Goal: Task Accomplishment & Management: Use online tool/utility

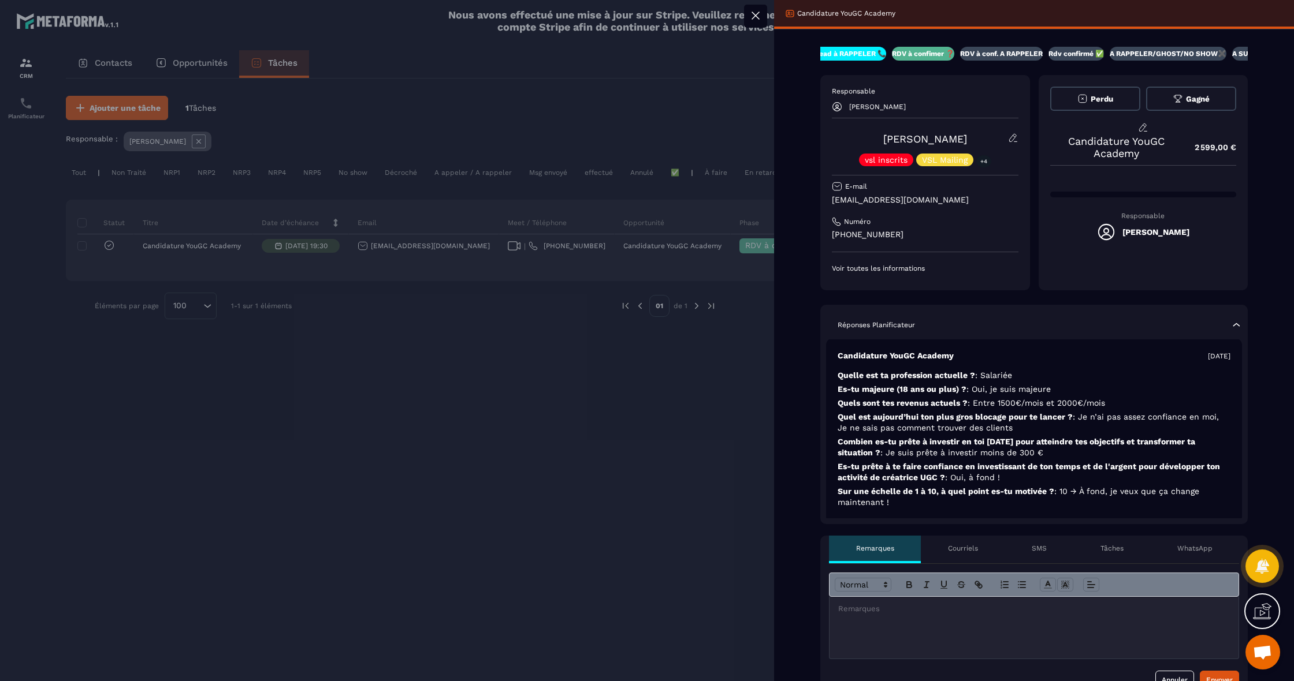
scroll to position [0, 130]
click at [1156, 56] on p "A RAPPELER/GHOST/NO SHOW✖️" at bounding box center [1136, 53] width 117 height 9
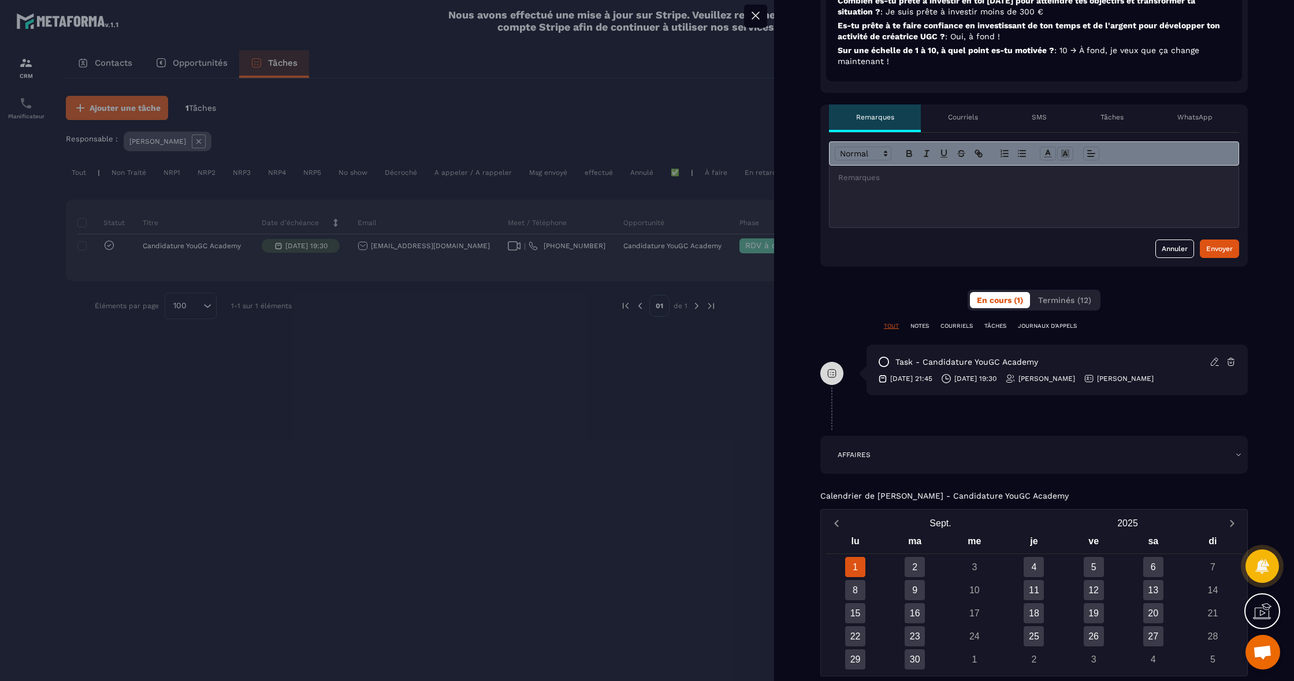
scroll to position [430, 0]
click at [1234, 363] on icon at bounding box center [1230, 364] width 7 height 8
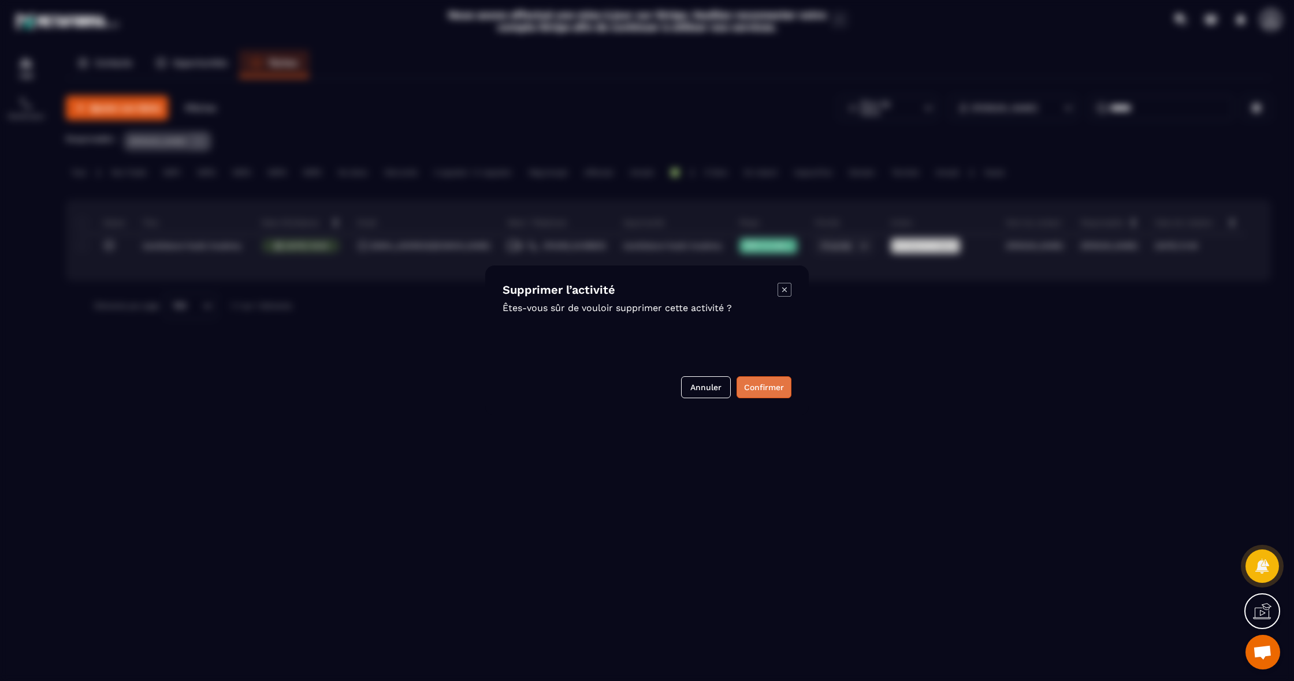
click at [781, 386] on button "Confirmer" at bounding box center [763, 388] width 55 height 22
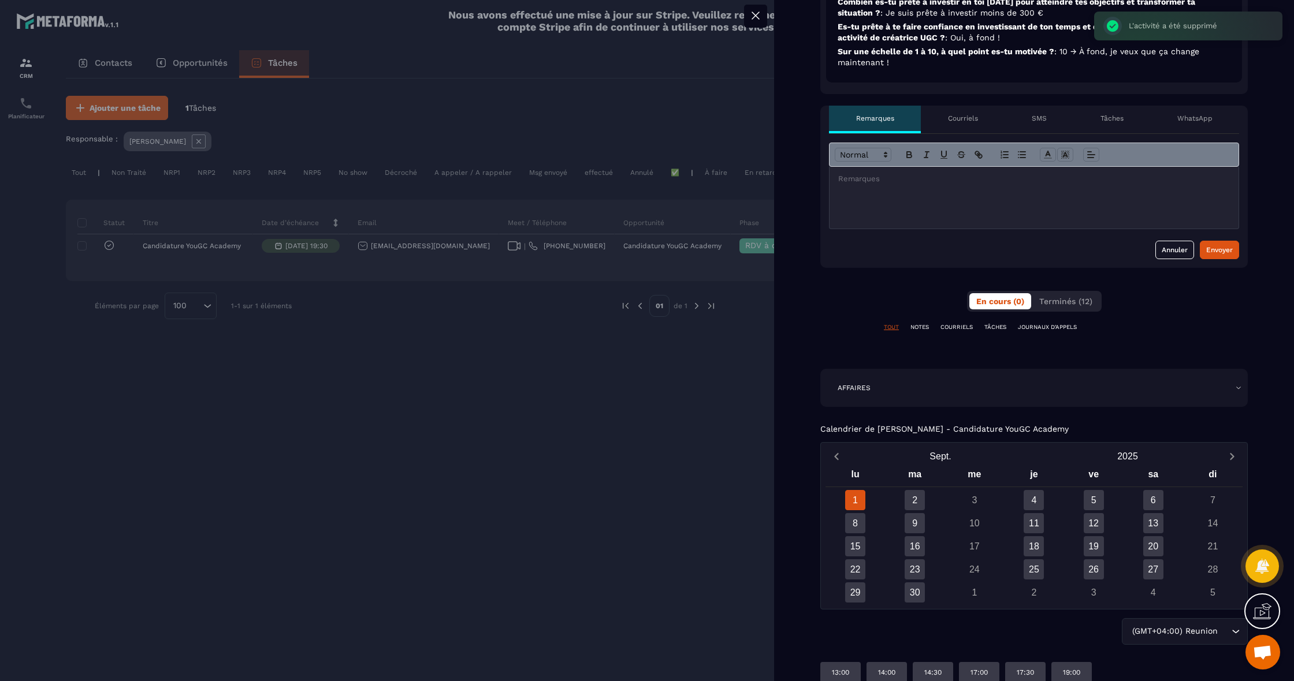
scroll to position [0, 0]
click at [997, 328] on p "TÂCHES" at bounding box center [995, 327] width 22 height 8
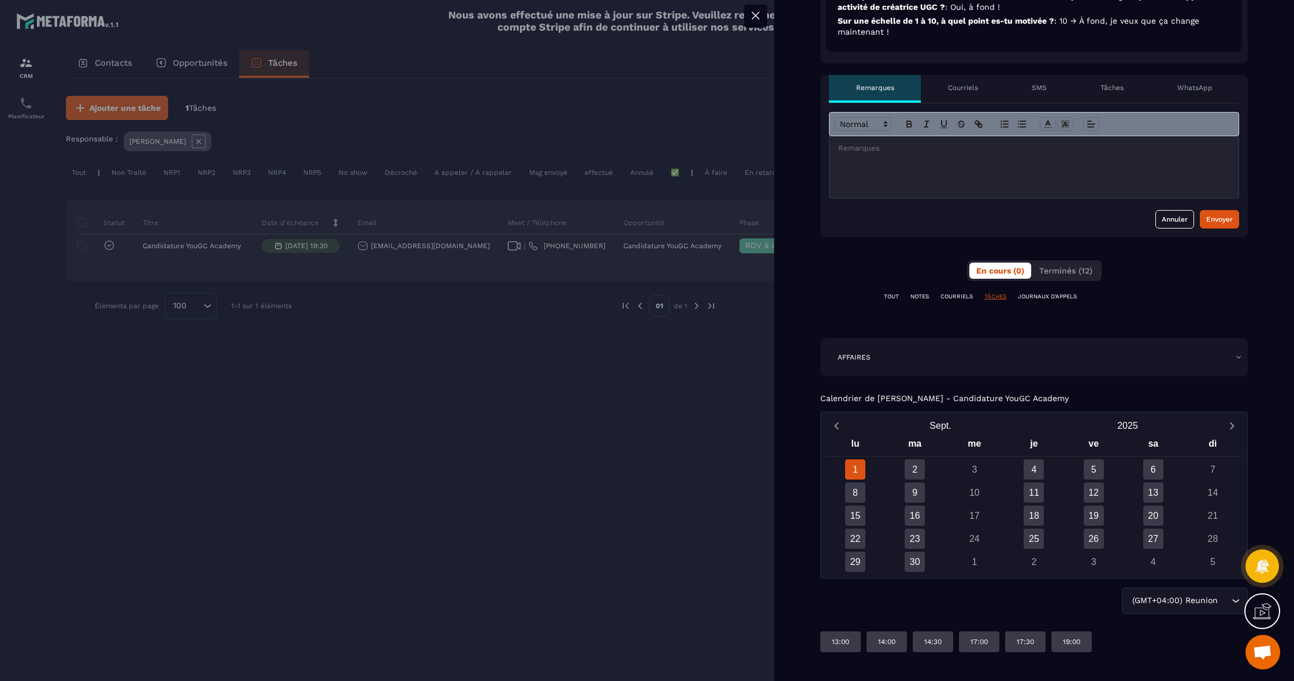
scroll to position [461, 0]
click at [1005, 296] on p "TÂCHES" at bounding box center [995, 297] width 22 height 8
click at [1122, 95] on div "Tâches" at bounding box center [1111, 89] width 77 height 28
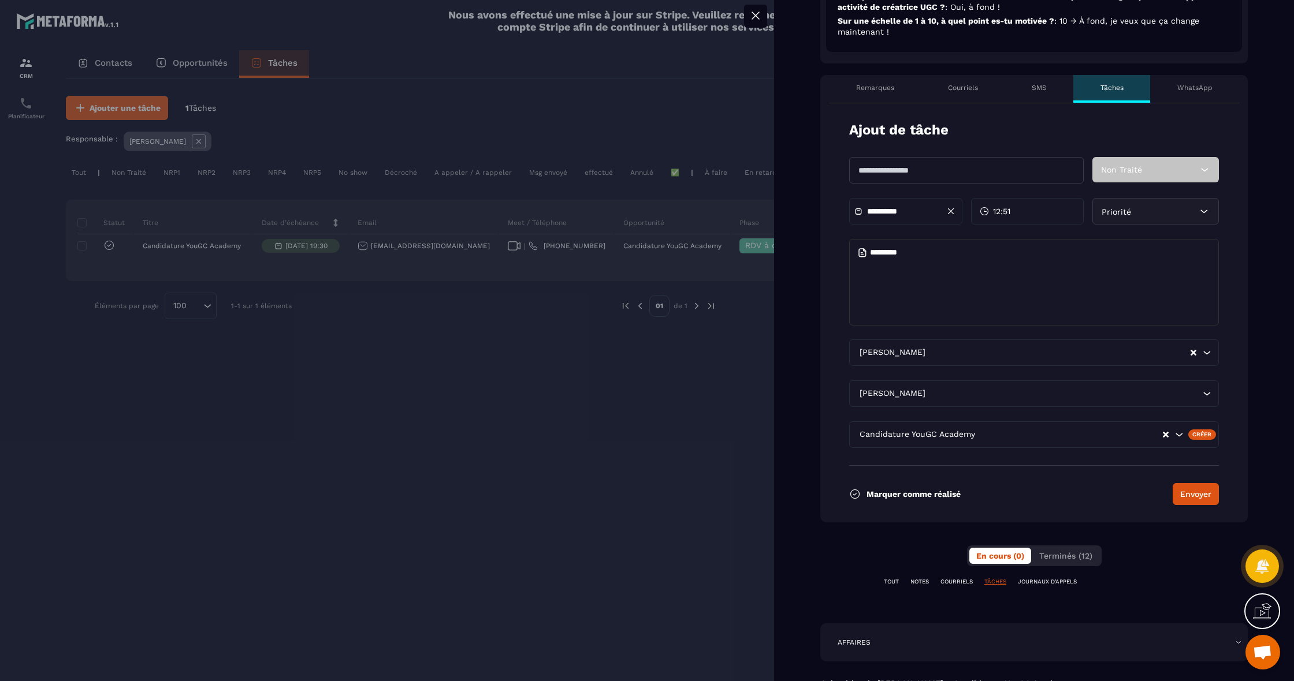
click at [1015, 176] on input "text" at bounding box center [966, 170] width 234 height 27
type input "*******"
click at [900, 213] on input "**********" at bounding box center [907, 211] width 81 height 9
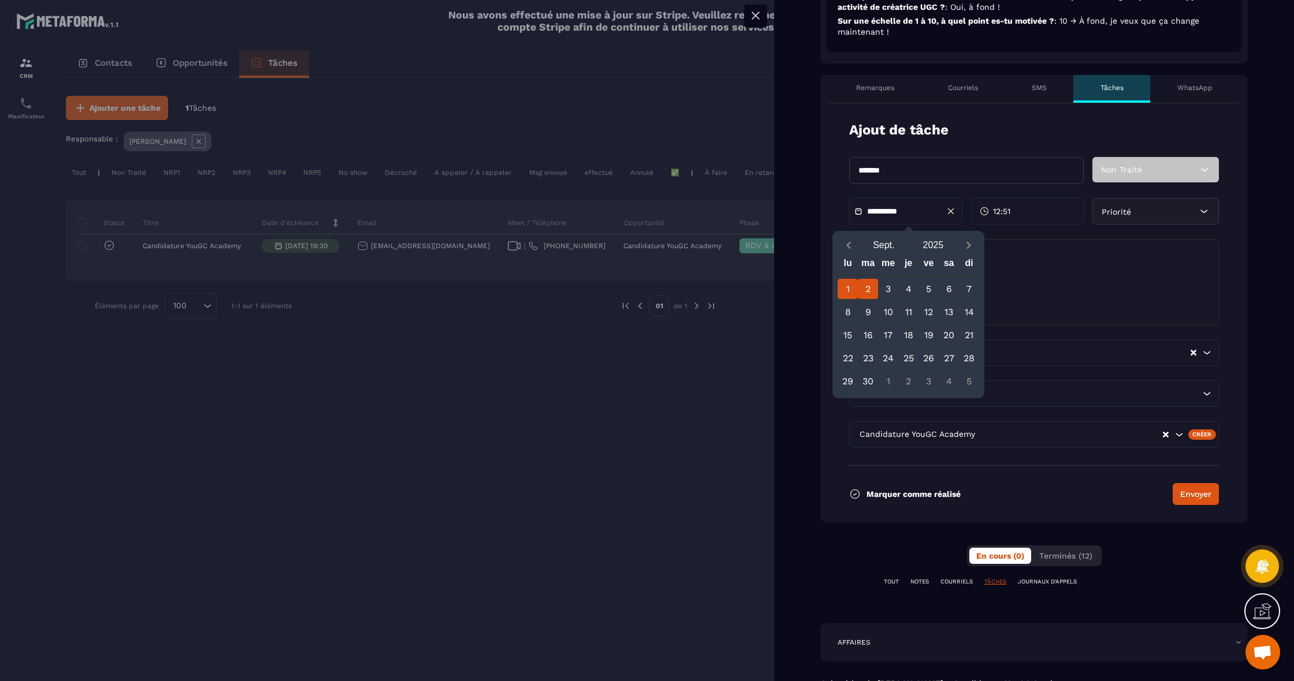
click at [865, 296] on div "2" at bounding box center [868, 289] width 20 height 20
type input "**********"
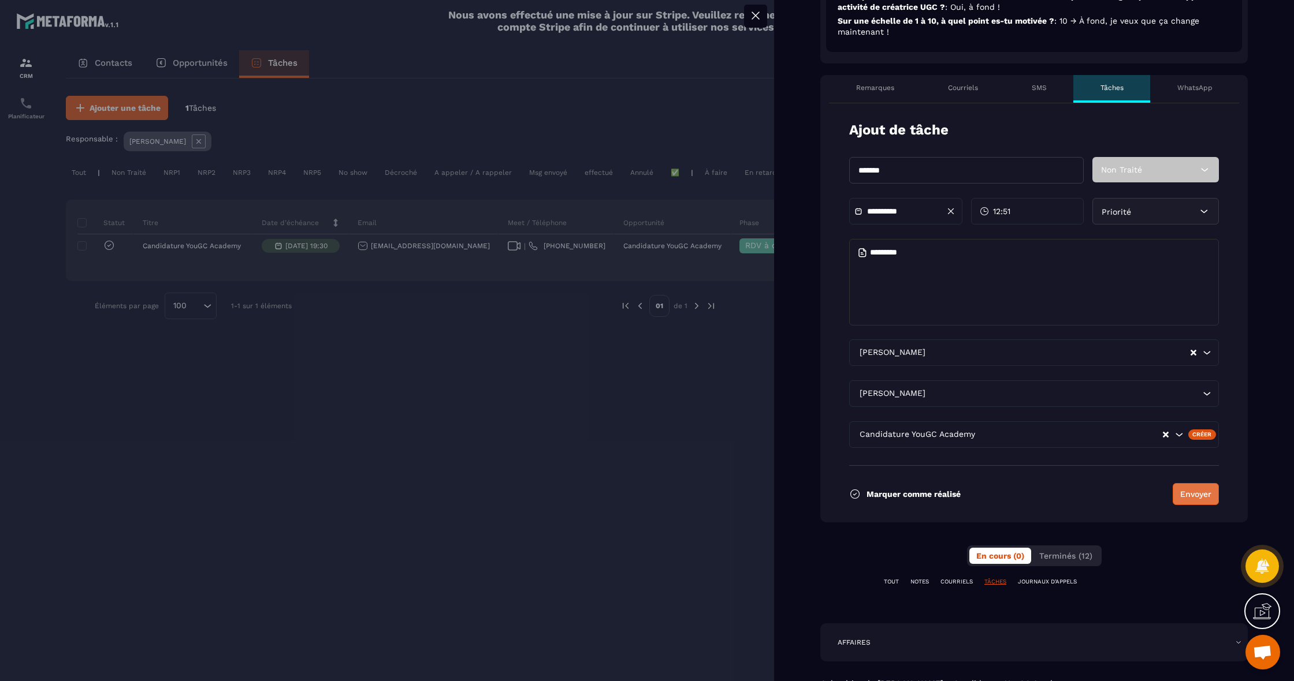
click at [1205, 500] on button "Envoyer" at bounding box center [1195, 494] width 46 height 22
type input "**********"
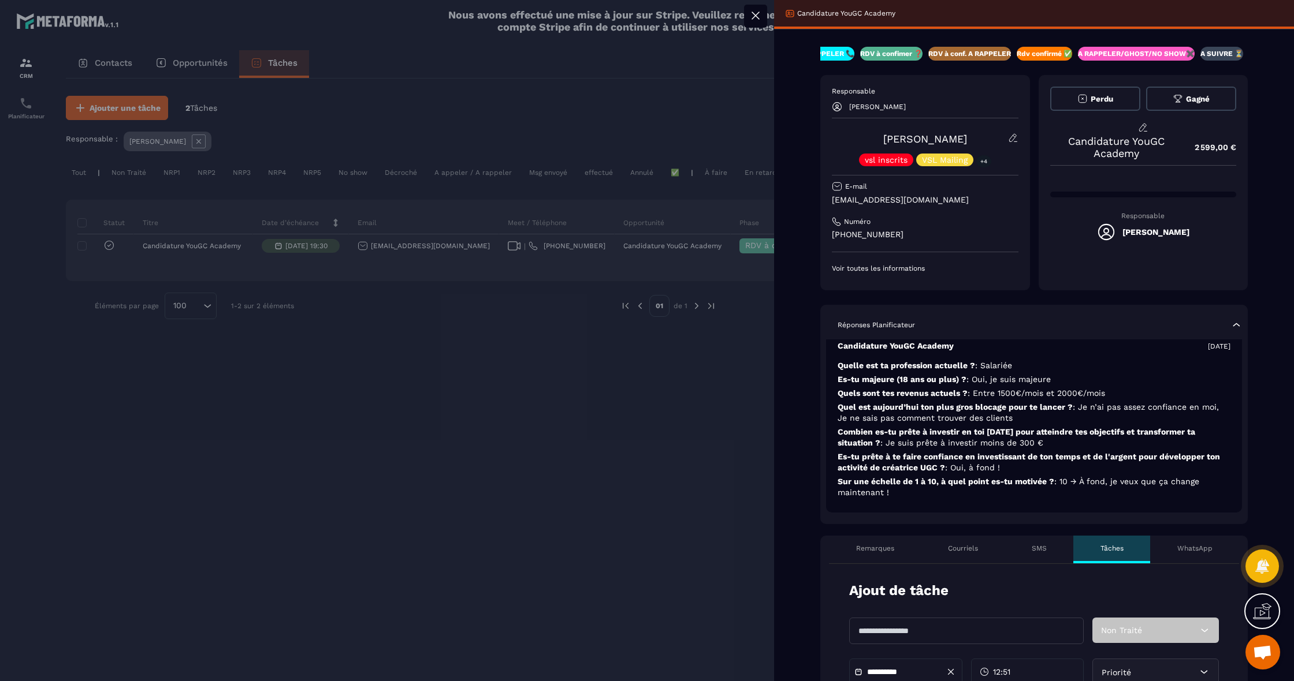
click at [753, 18] on icon at bounding box center [755, 15] width 7 height 7
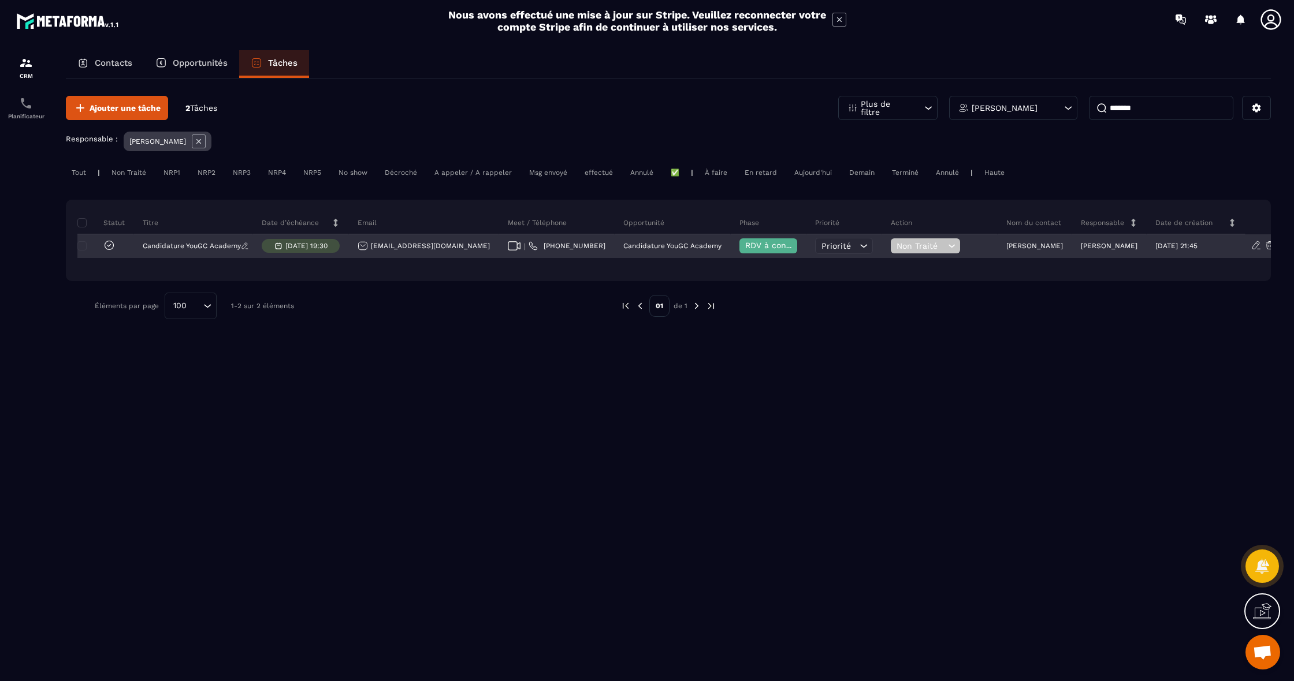
click at [143, 256] on div "Candidature YouGC Academy" at bounding box center [193, 246] width 119 height 23
click at [408, 246] on div "[EMAIL_ADDRESS][DOMAIN_NAME]" at bounding box center [423, 246] width 132 height 10
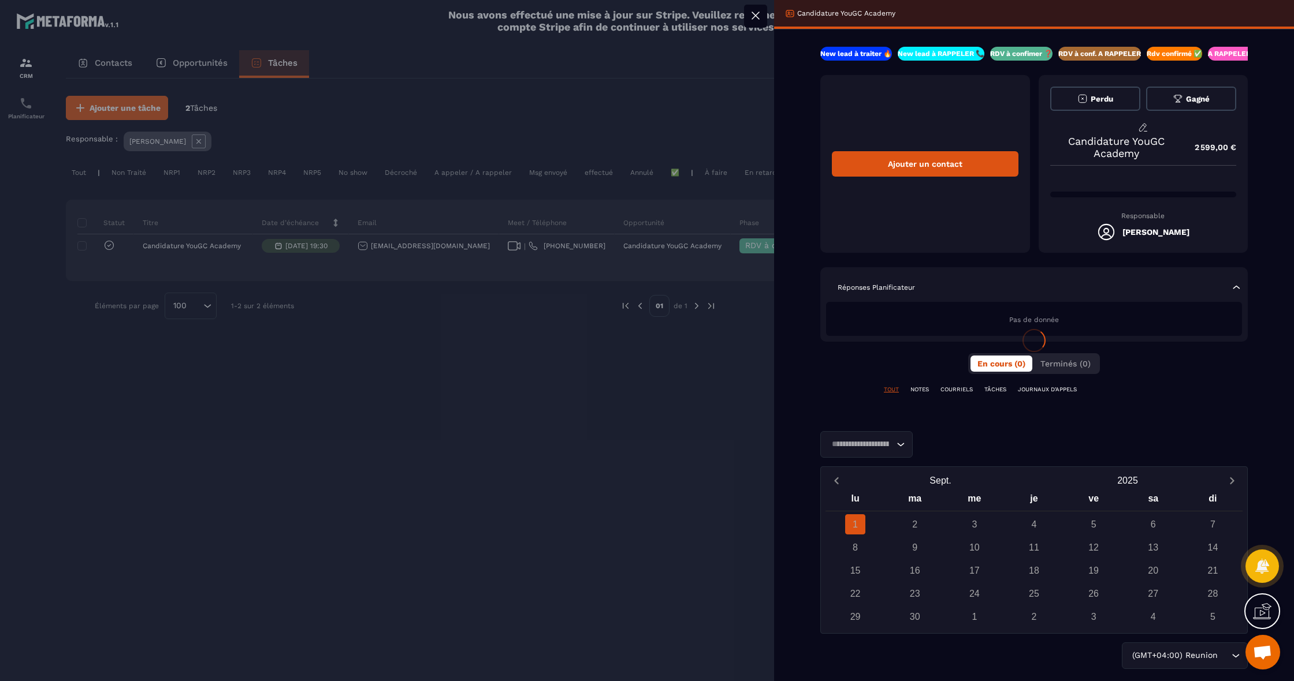
scroll to position [0, 82]
